Goal: Check status

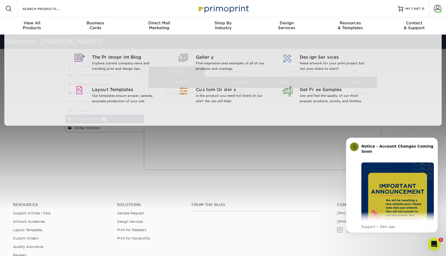
scroll to position [70, 0]
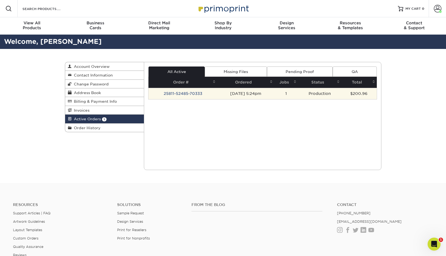
click at [310, 88] on td "Production" at bounding box center [319, 93] width 43 height 11
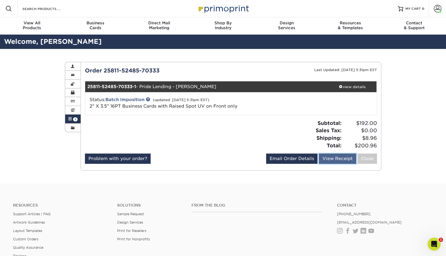
click at [340, 154] on link "View Receipt" at bounding box center [337, 159] width 37 height 10
